Goal: Contribute content: Add original content to the website for others to see

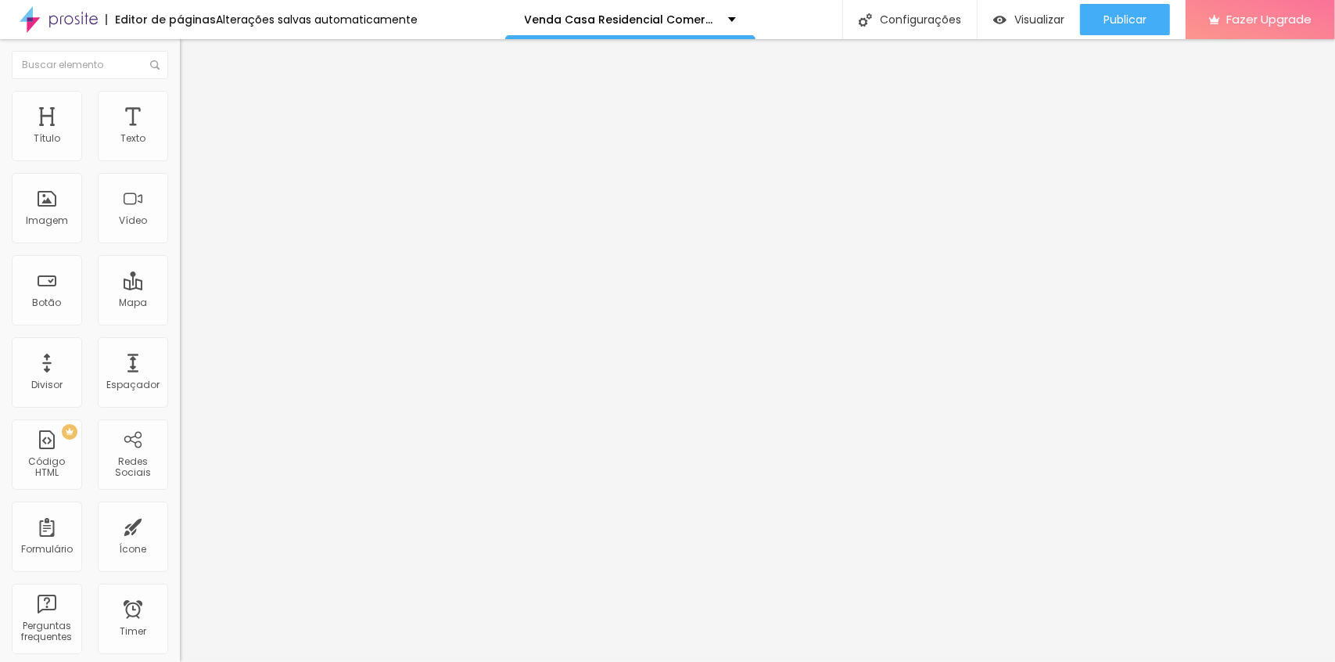
click at [194, 112] on span "Avançado" at bounding box center [220, 116] width 52 height 13
click at [194, 110] on span "Avançado" at bounding box center [220, 116] width 52 height 13
click at [180, 661] on div at bounding box center [270, 673] width 180 height 0
click at [1134, 23] on span "Publicar" at bounding box center [1125, 19] width 43 height 13
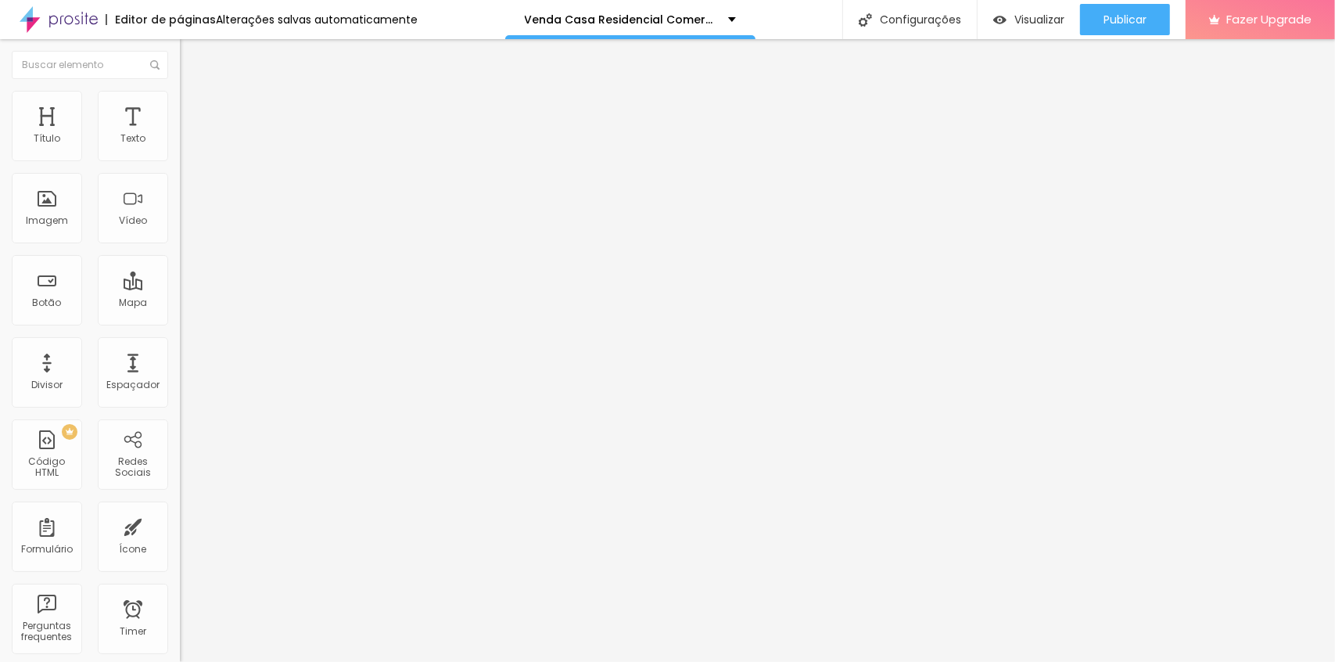
click at [194, 110] on span "Avançado" at bounding box center [220, 116] width 52 height 13
click at [180, 155] on img at bounding box center [185, 149] width 11 height 11
click at [194, 108] on span "Estilo" at bounding box center [206, 101] width 24 height 13
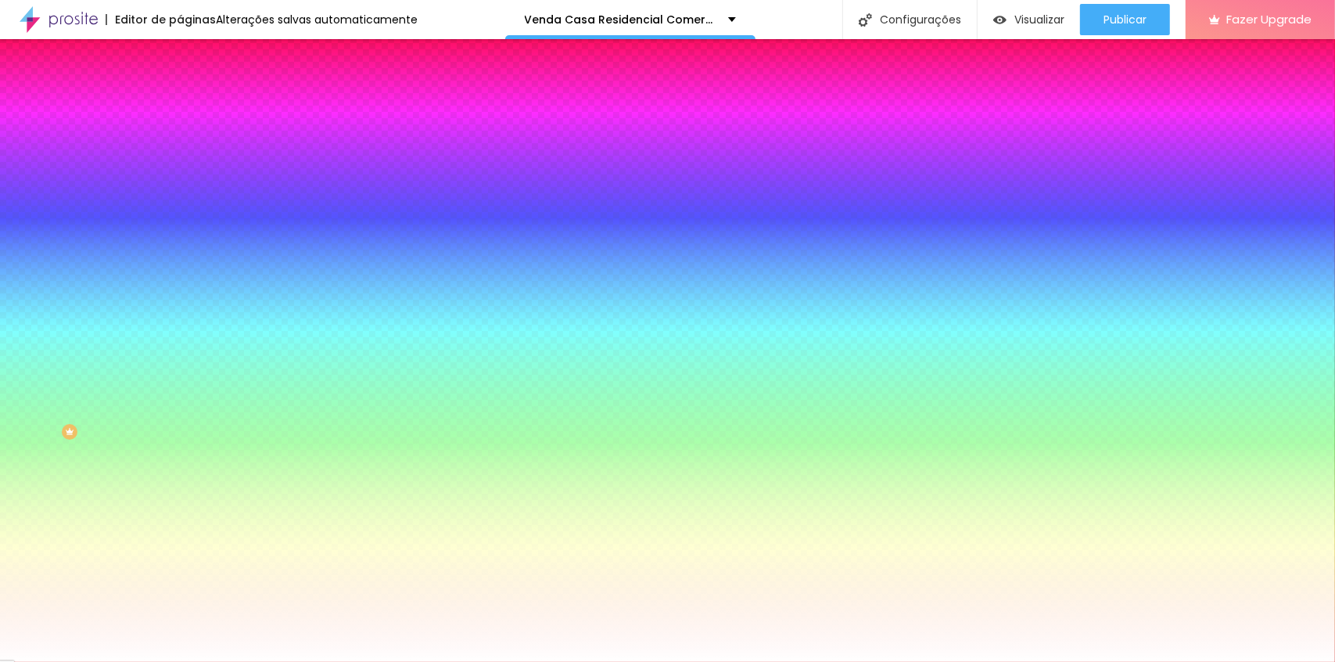
click at [194, 110] on span "Avançado" at bounding box center [220, 116] width 52 height 13
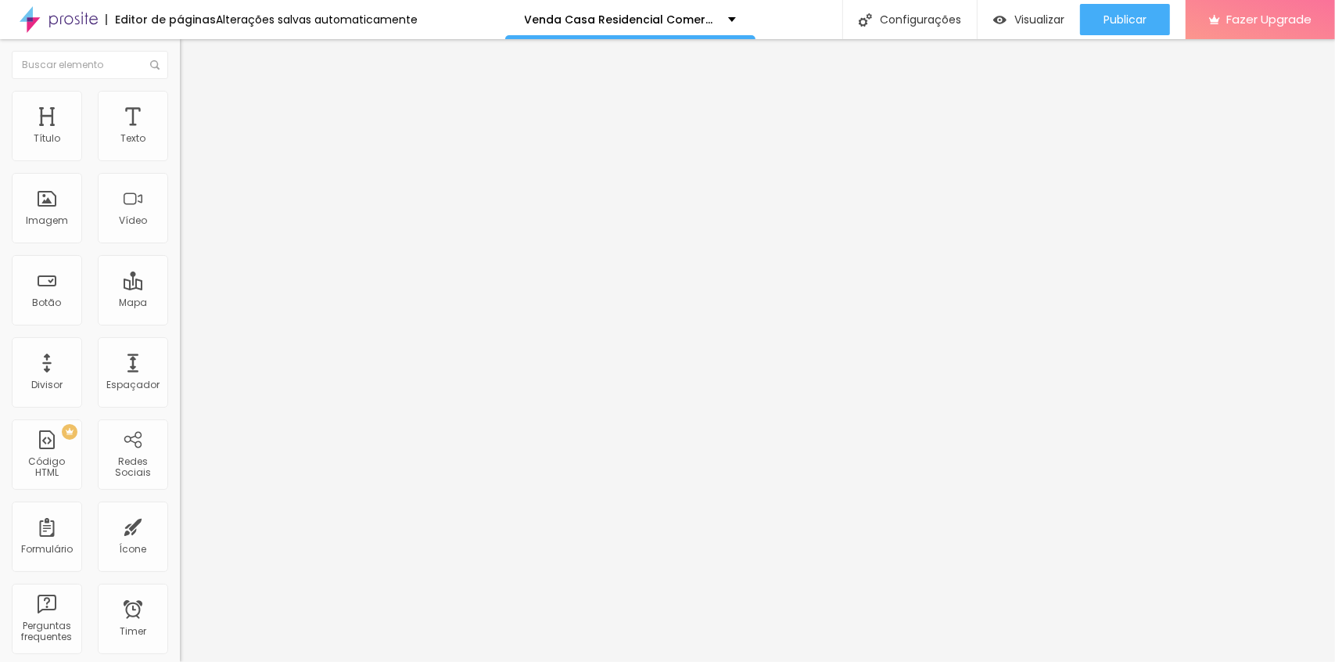
click at [180, 91] on li "Conteúdo" at bounding box center [270, 83] width 180 height 16
click at [180, 286] on div "Proporção 1:1 Quadrado Cinema 16:9 Padrão 4:3 Quadrado 1:1 Original" at bounding box center [270, 256] width 180 height 62
click at [180, 245] on span "1:1 Quadrado" at bounding box center [211, 238] width 62 height 13
click at [180, 264] on span "Padrão" at bounding box center [197, 256] width 35 height 13
click at [180, 288] on span "Original" at bounding box center [199, 281] width 38 height 13
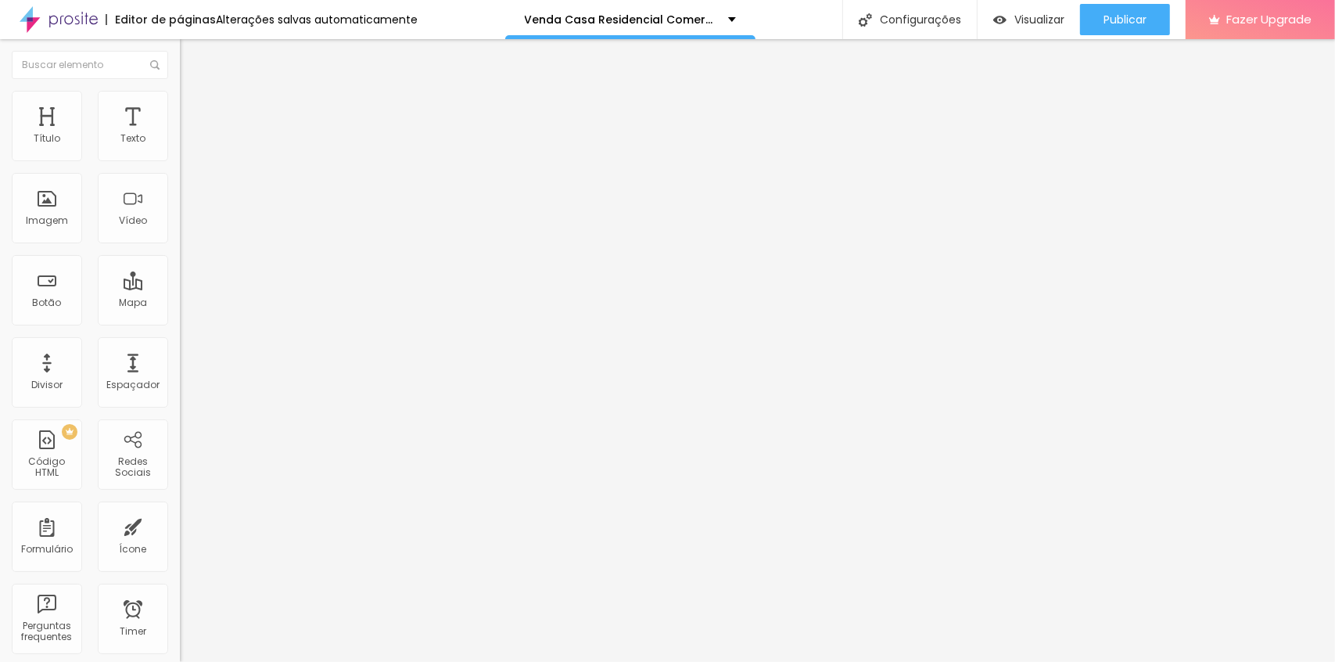
click at [180, 254] on span "Cinema" at bounding box center [199, 247] width 39 height 13
click at [180, 279] on span "Quadrado" at bounding box center [205, 271] width 51 height 13
click at [180, 288] on span "Original" at bounding box center [199, 281] width 38 height 13
click at [180, 273] on span "Quadrado" at bounding box center [205, 266] width 51 height 13
click at [1104, 22] on span "Publicar" at bounding box center [1125, 19] width 43 height 13
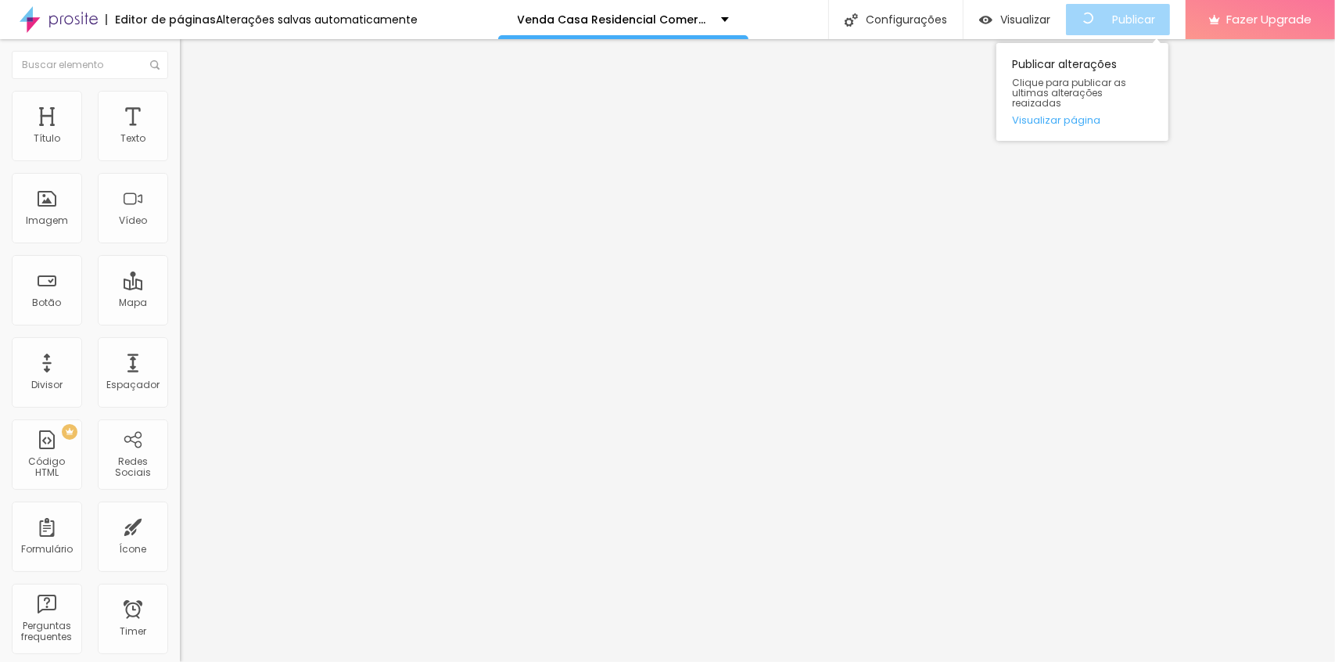
click at [1083, 102] on div "Publicar alterações Clique para publicar as ultimas alterações reaizadas Visual…" at bounding box center [1083, 92] width 172 height 98
click at [1081, 115] on link "Visualizar página" at bounding box center [1082, 120] width 141 height 10
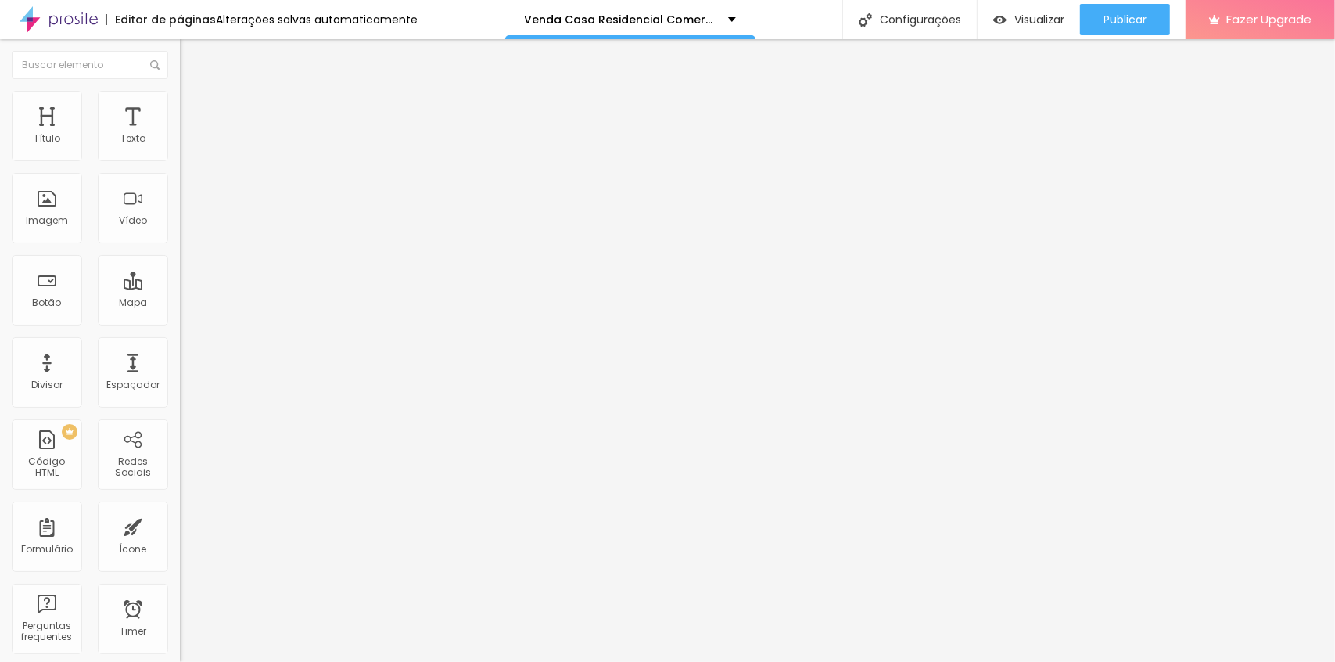
click at [180, 106] on li "Avançado" at bounding box center [270, 114] width 180 height 16
click at [180, 106] on li "Avançado" at bounding box center [270, 99] width 180 height 16
click at [194, 110] on span "Avançado" at bounding box center [220, 116] width 52 height 13
click at [1118, 23] on span "Publicar" at bounding box center [1125, 19] width 43 height 13
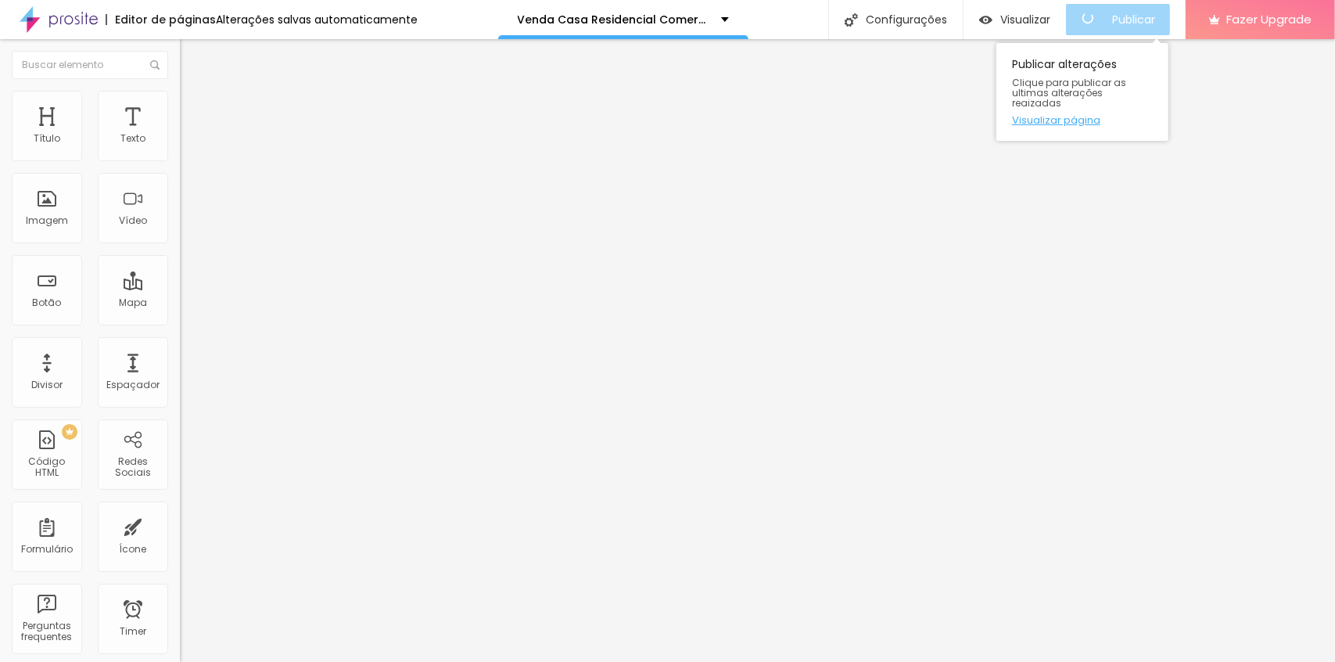
click at [1069, 115] on link "Visualizar página" at bounding box center [1082, 120] width 141 height 10
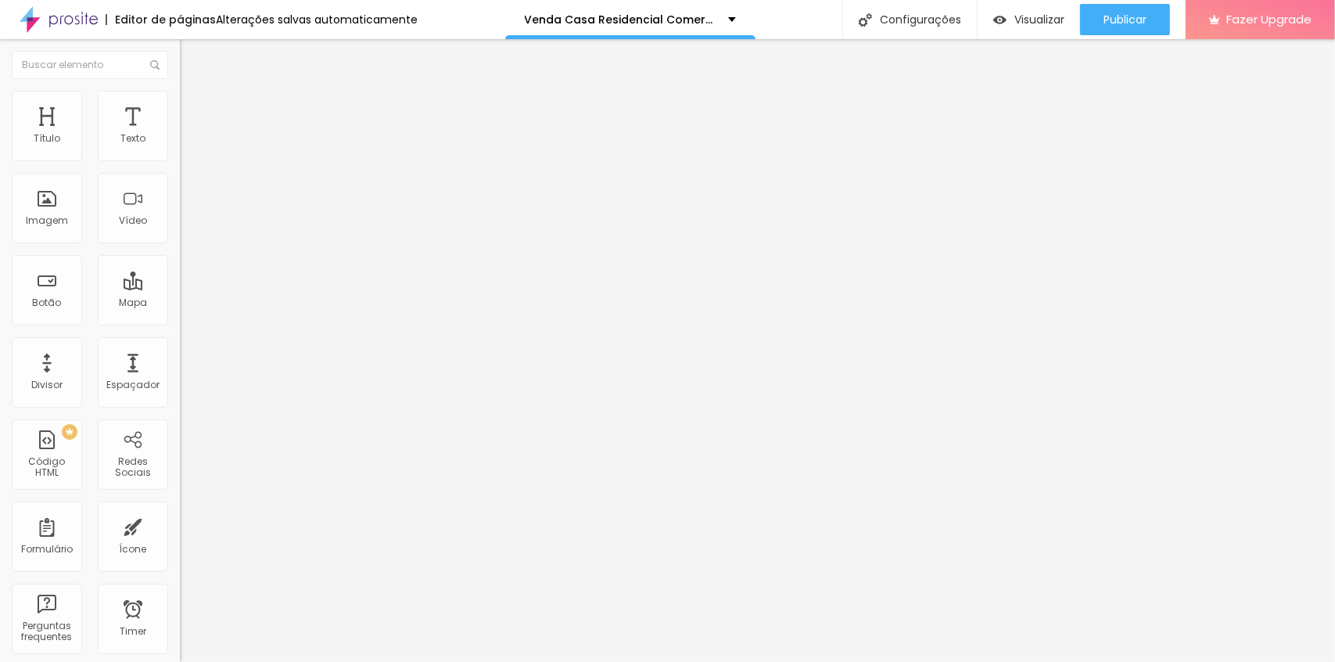
click at [180, 63] on button "Editar Imagem" at bounding box center [270, 57] width 180 height 36
click at [194, 114] on span "Avançado" at bounding box center [220, 116] width 52 height 13
click at [1104, 15] on span "Publicar" at bounding box center [1125, 19] width 43 height 13
click at [194, 114] on span "Avançado" at bounding box center [220, 116] width 52 height 13
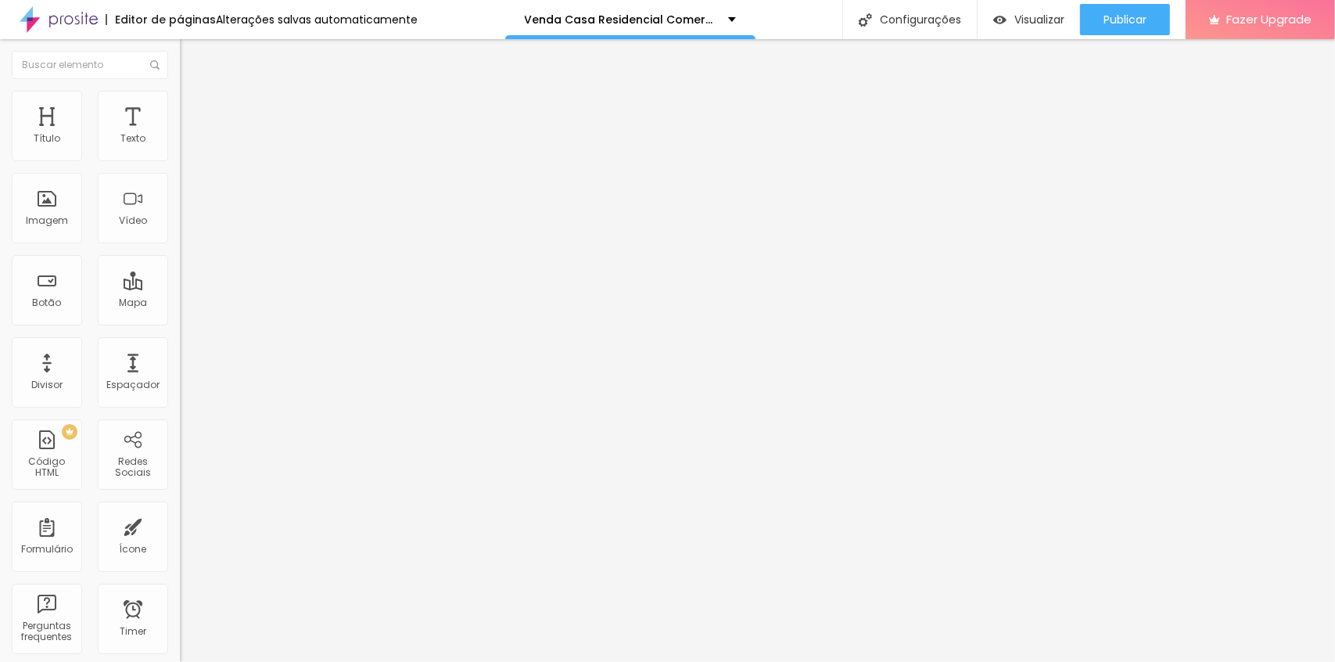
click at [180, 158] on img at bounding box center [184, 162] width 9 height 9
drag, startPoint x: 408, startPoint y: 340, endPoint x: 415, endPoint y: 290, distance: 49.8
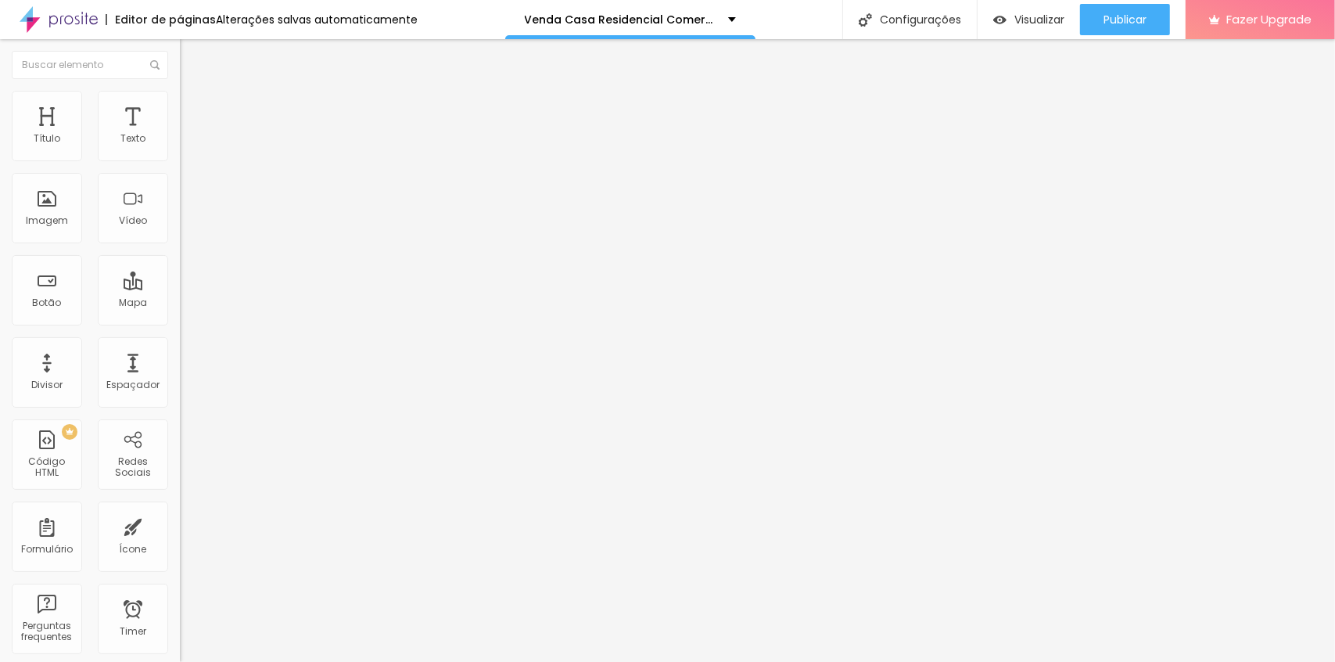
drag, startPoint x: 491, startPoint y: 358, endPoint x: 290, endPoint y: 336, distance: 202.3
type input "E-mail"
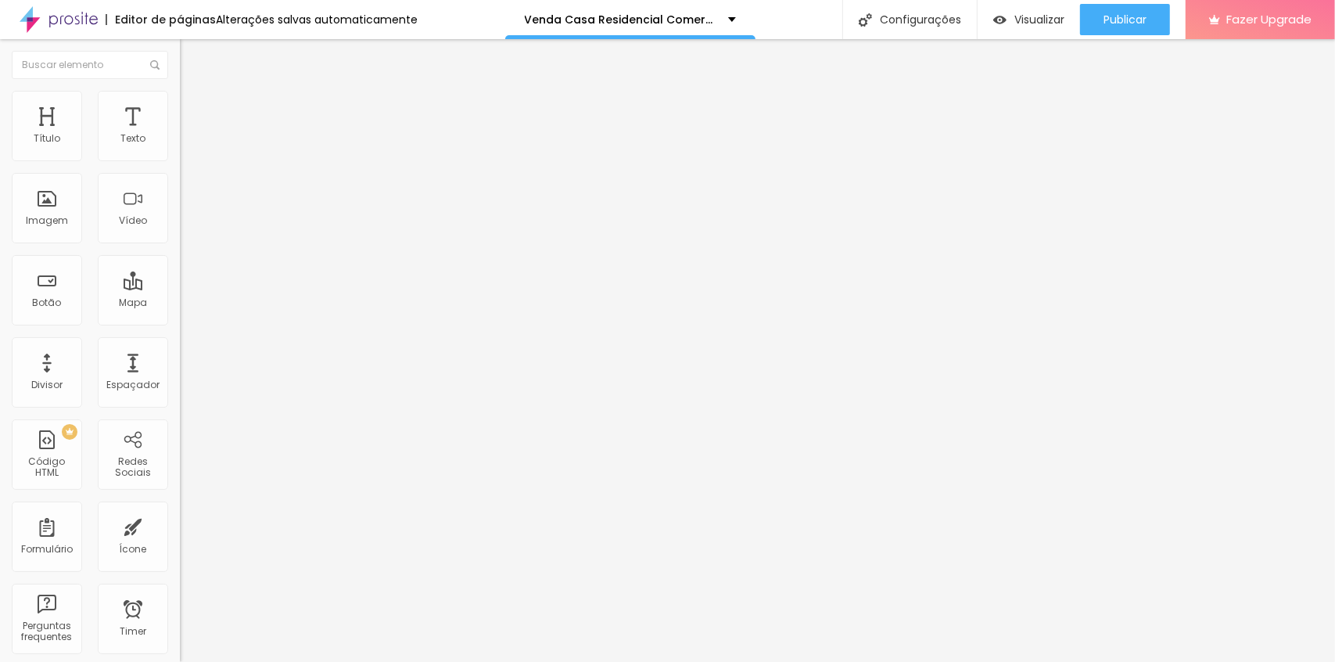
click at [1113, 19] on span "Publicar" at bounding box center [1125, 19] width 43 height 13
click at [1126, 24] on span "Publicar" at bounding box center [1125, 19] width 43 height 13
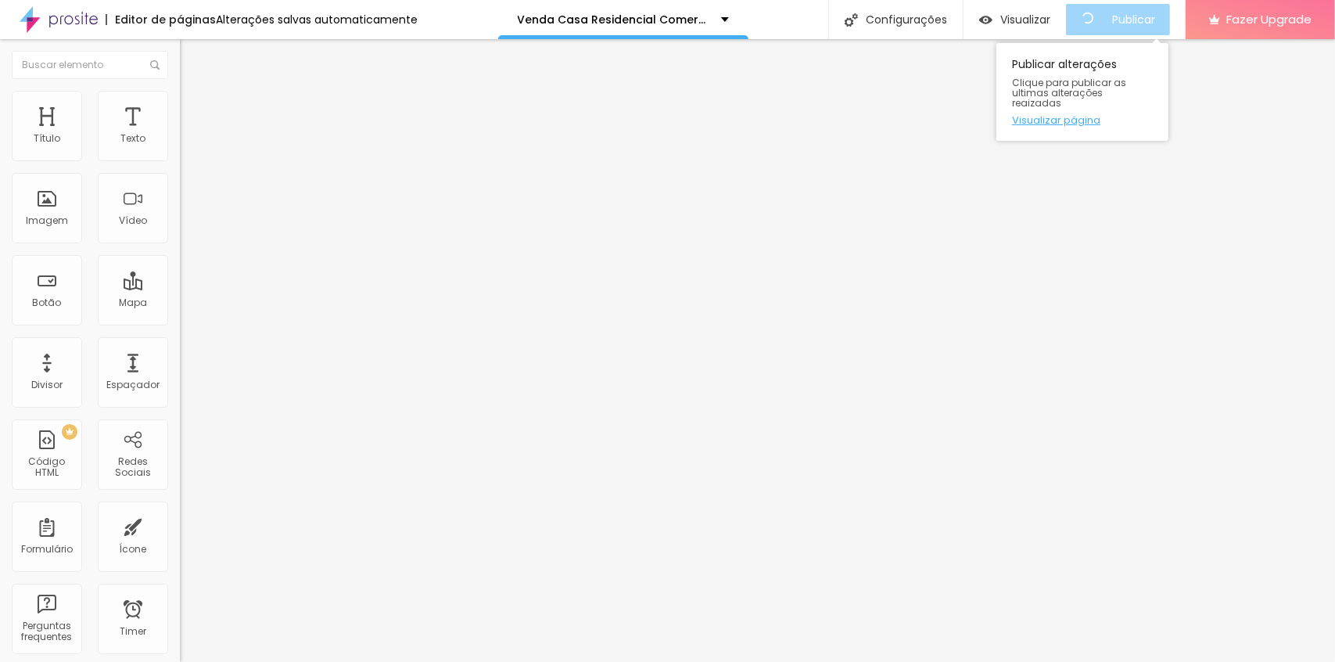
click at [1097, 115] on link "Visualizar página" at bounding box center [1082, 120] width 141 height 10
